Goal: Transaction & Acquisition: Book appointment/travel/reservation

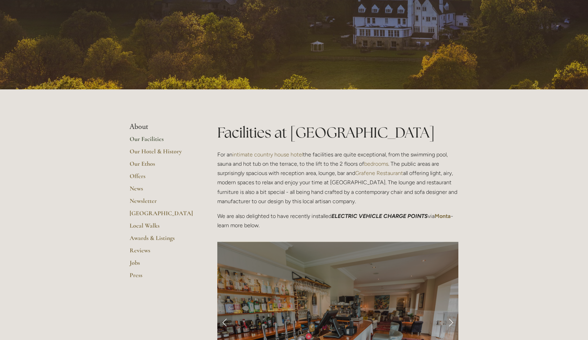
scroll to position [54, 0]
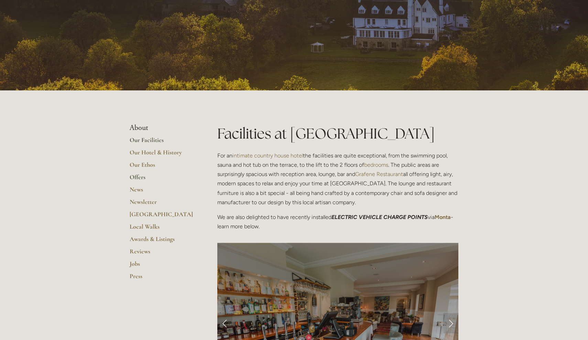
click at [146, 175] on link "Offers" at bounding box center [163, 179] width 66 height 12
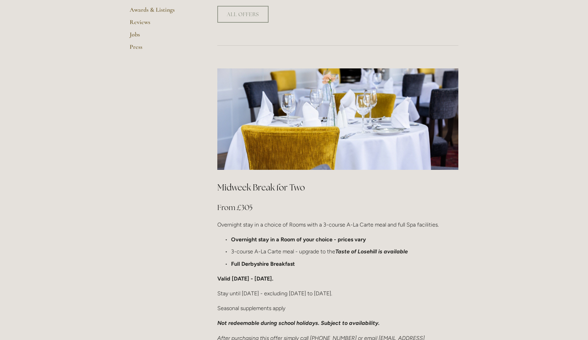
scroll to position [327, 0]
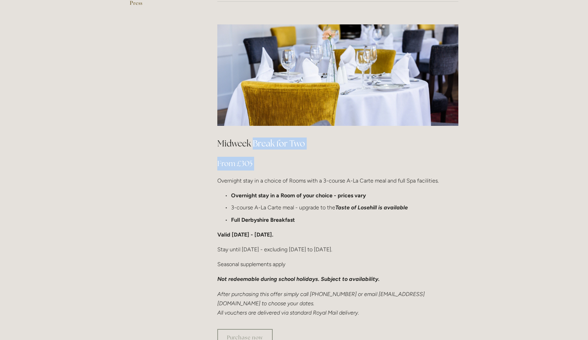
drag, startPoint x: 254, startPoint y: 124, endPoint x: 294, endPoint y: 154, distance: 49.8
click at [294, 154] on div "Midweek Break for Two From £305 Overnight stay in a choice of Rooms with a 3-co…" at bounding box center [337, 227] width 241 height 180
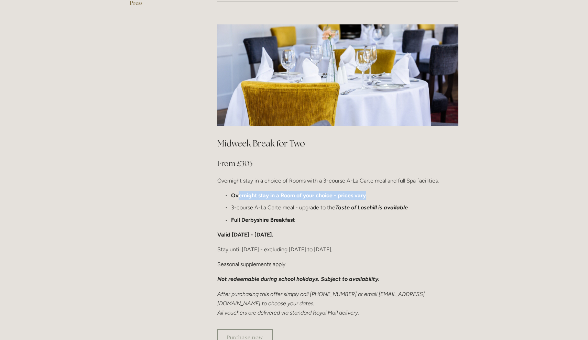
drag, startPoint x: 238, startPoint y: 176, endPoint x: 380, endPoint y: 174, distance: 141.6
click at [380, 191] on p "Overnight stay in a Room of your choice - prices vary" at bounding box center [344, 195] width 227 height 9
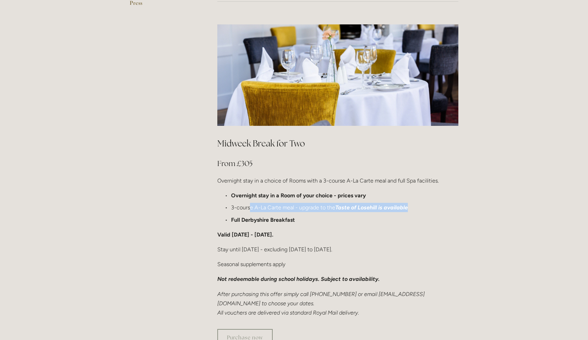
drag, startPoint x: 251, startPoint y: 187, endPoint x: 439, endPoint y: 189, distance: 187.3
click at [439, 203] on p "3-course A-La Carte meal - upgrade to the Taste of Losehill is available" at bounding box center [344, 207] width 227 height 9
drag, startPoint x: 233, startPoint y: 198, endPoint x: 307, endPoint y: 199, distance: 73.2
click at [307, 215] on p "Full Derbyshire Breakfast" at bounding box center [344, 219] width 227 height 9
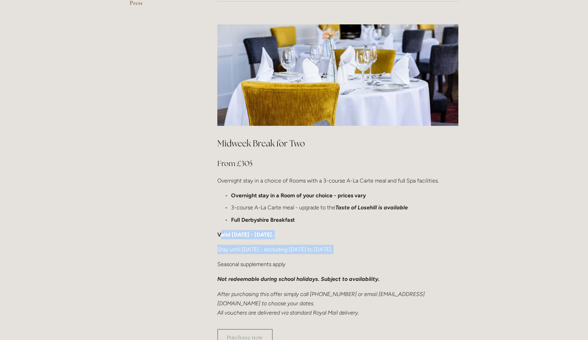
drag, startPoint x: 235, startPoint y: 215, endPoint x: 309, endPoint y: 234, distance: 76.7
click at [309, 234] on div "Midweek Break for Two From £305 Overnight stay in a choice of Rooms with a 3-co…" at bounding box center [337, 227] width 241 height 180
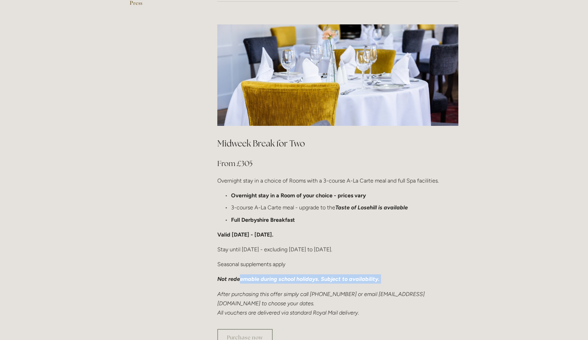
drag, startPoint x: 240, startPoint y: 260, endPoint x: 402, endPoint y: 265, distance: 162.0
click at [402, 265] on div "Midweek Break for Two From £305 Overnight stay in a choice of Rooms with a 3-co…" at bounding box center [337, 227] width 241 height 180
click at [308, 176] on p "Overnight stay in a choice of Rooms with a 3-course A-La Carte meal and full Sp…" at bounding box center [337, 180] width 241 height 9
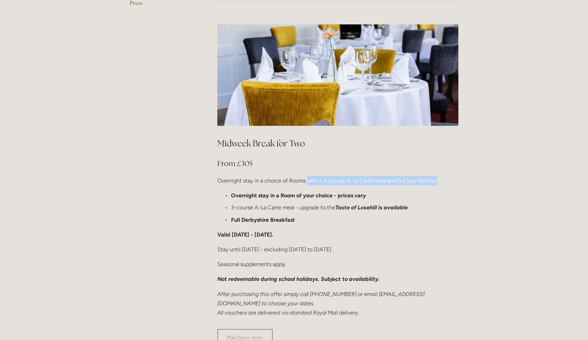
drag, startPoint x: 308, startPoint y: 158, endPoint x: 425, endPoint y: 158, distance: 117.2
click at [425, 176] on p "Overnight stay in a choice of Rooms with a 3-course A-La Carte meal and full Sp…" at bounding box center [337, 180] width 241 height 9
click at [379, 191] on p "Overnight stay in a Room of your choice - prices vary" at bounding box center [344, 195] width 227 height 9
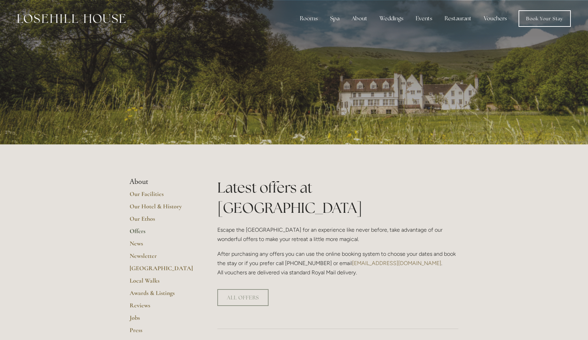
scroll to position [0, 0]
